Goal: Task Accomplishment & Management: Complete application form

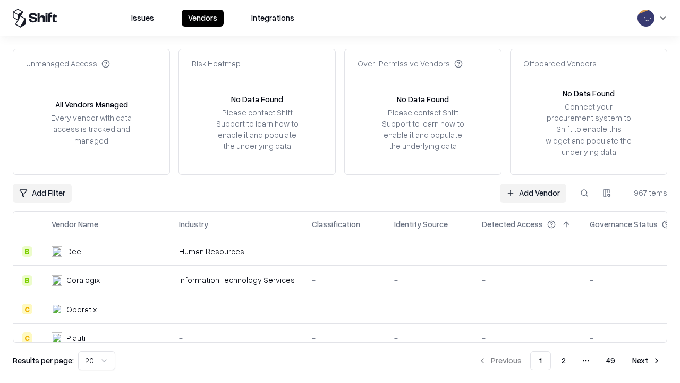
click at [533, 192] on link "Add Vendor" at bounding box center [533, 192] width 66 height 19
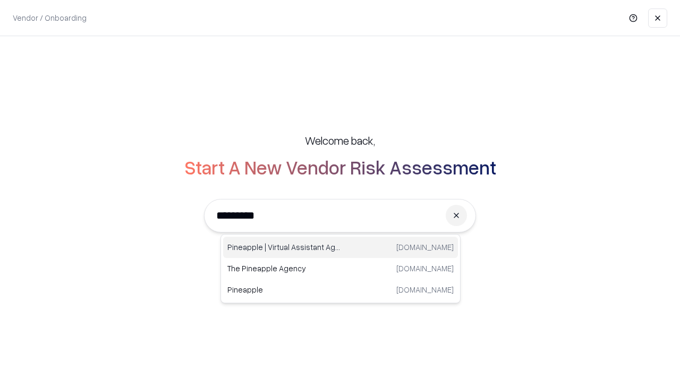
click at [341, 247] on div "Pineapple | Virtual Assistant Agency [DOMAIN_NAME]" at bounding box center [340, 246] width 235 height 21
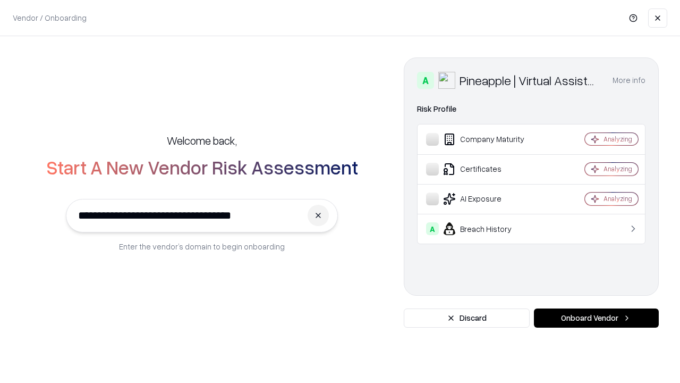
type input "**********"
click at [596, 318] on button "Onboard Vendor" at bounding box center [596, 317] width 125 height 19
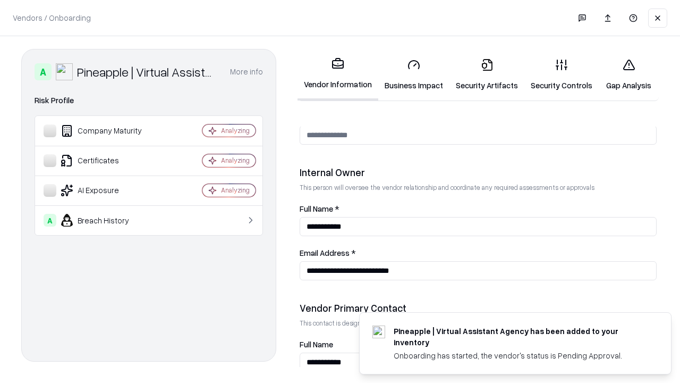
scroll to position [550, 0]
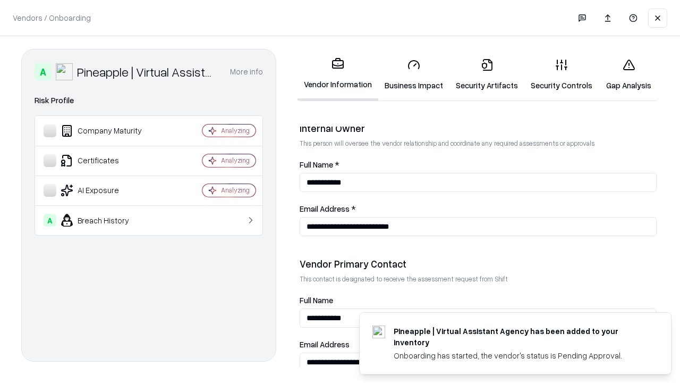
click at [414, 74] on link "Business Impact" at bounding box center [413, 74] width 71 height 49
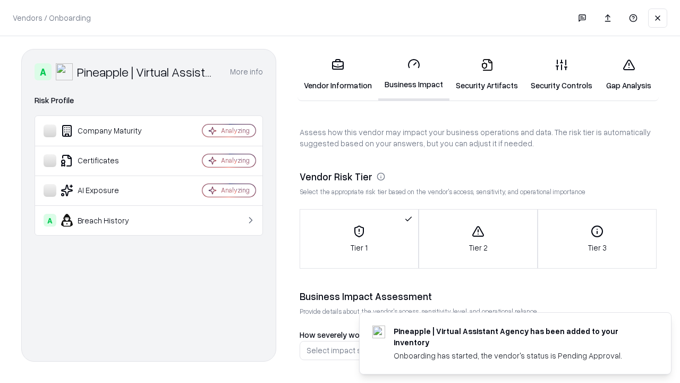
click at [487, 74] on link "Security Artifacts" at bounding box center [487, 74] width 75 height 49
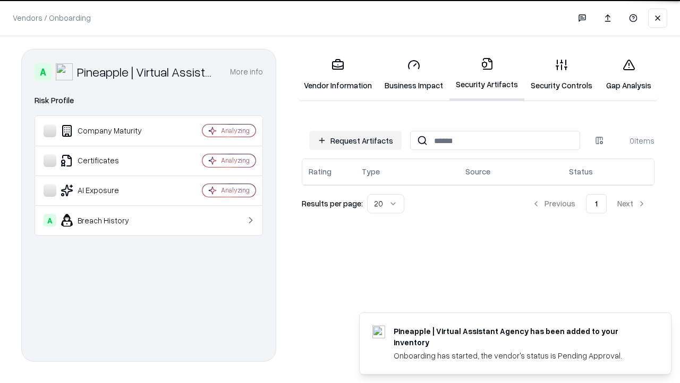
click at [355, 139] on button "Request Artifacts" at bounding box center [355, 140] width 92 height 19
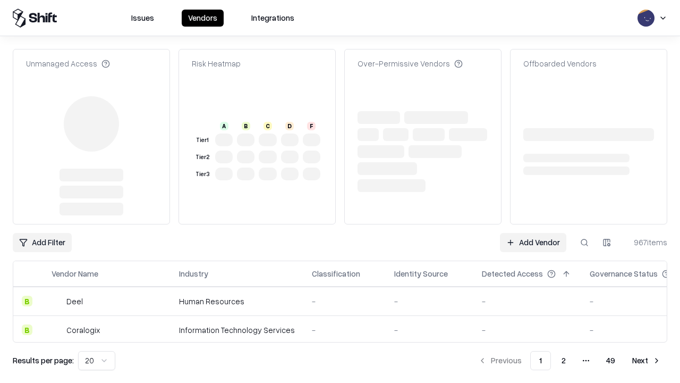
click at [533, 233] on link "Add Vendor" at bounding box center [533, 242] width 66 height 19
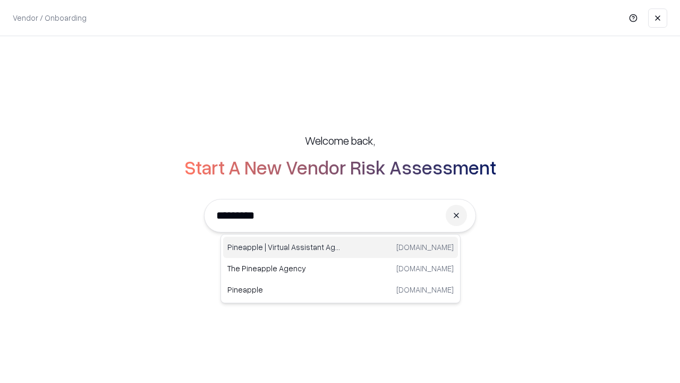
click at [341, 247] on div "Pineapple | Virtual Assistant Agency [DOMAIN_NAME]" at bounding box center [340, 246] width 235 height 21
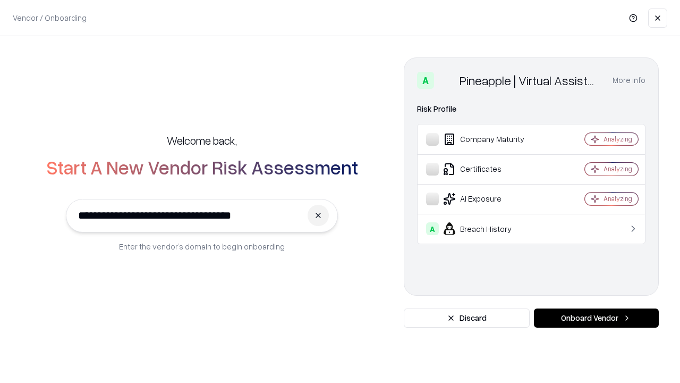
type input "**********"
click at [596, 318] on button "Onboard Vendor" at bounding box center [596, 317] width 125 height 19
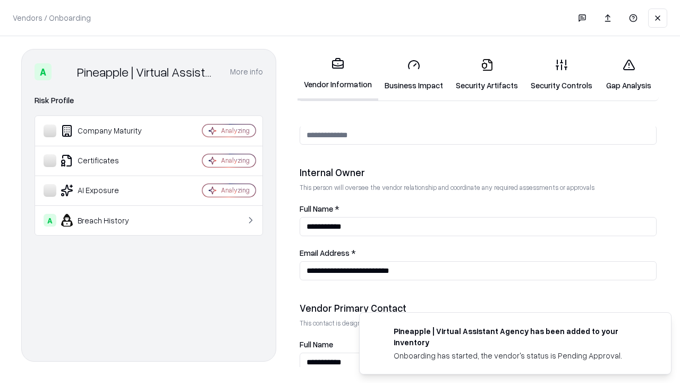
scroll to position [550, 0]
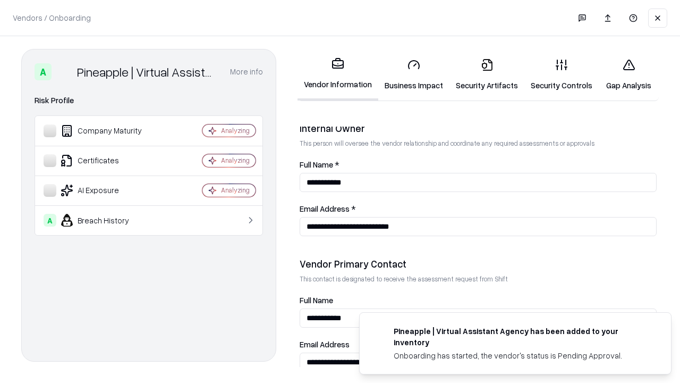
click at [629, 74] on link "Gap Analysis" at bounding box center [629, 74] width 60 height 49
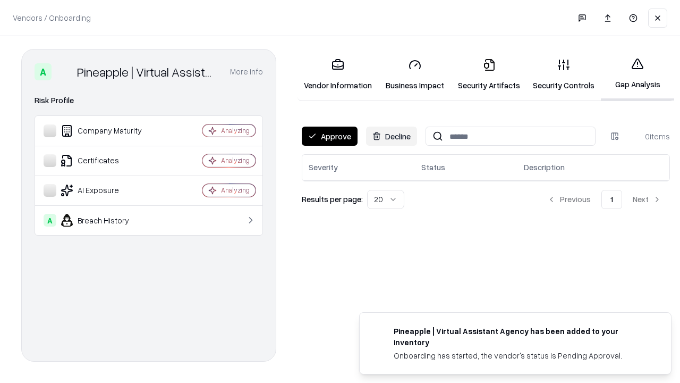
click at [329, 136] on button "Approve" at bounding box center [330, 135] width 56 height 19
